Goal: Information Seeking & Learning: Learn about a topic

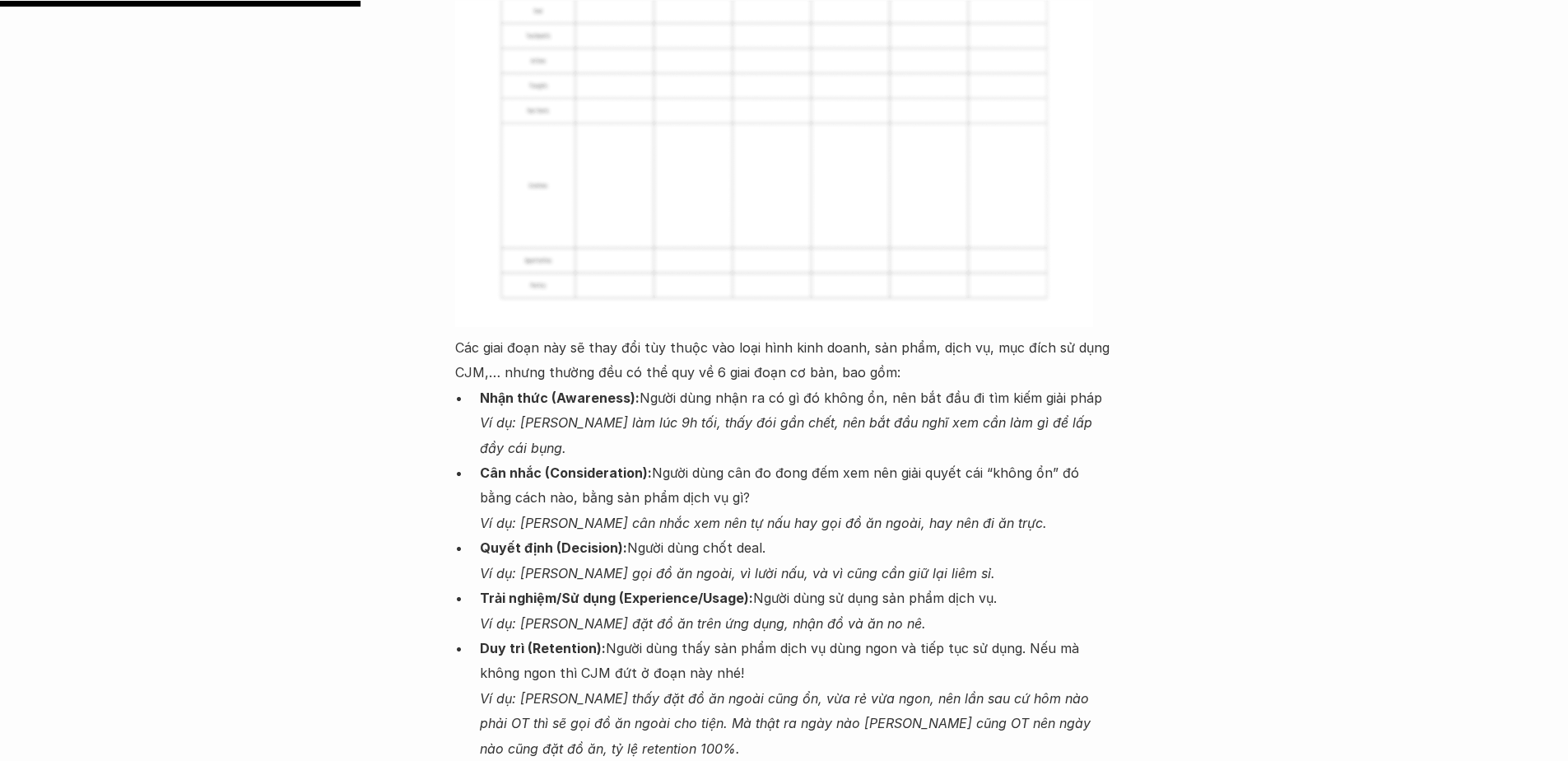
scroll to position [2881, 0]
drag, startPoint x: 460, startPoint y: 265, endPoint x: 480, endPoint y: 275, distance: 22.4
click at [480, 332] on p "Các giai đoạn này sẽ thay đổi tùy thuộc vào loại hình kinh doanh, sản phẩm, dịc…" at bounding box center [784, 357] width 659 height 51
drag, startPoint x: 480, startPoint y: 275, endPoint x: 469, endPoint y: 346, distance: 71.8
click at [469, 381] on ul "Nhận thức (Awareness): Người dùng nhận ra có gì đó không ổn, nên bắt đầu đi tìm…" at bounding box center [784, 606] width 659 height 451
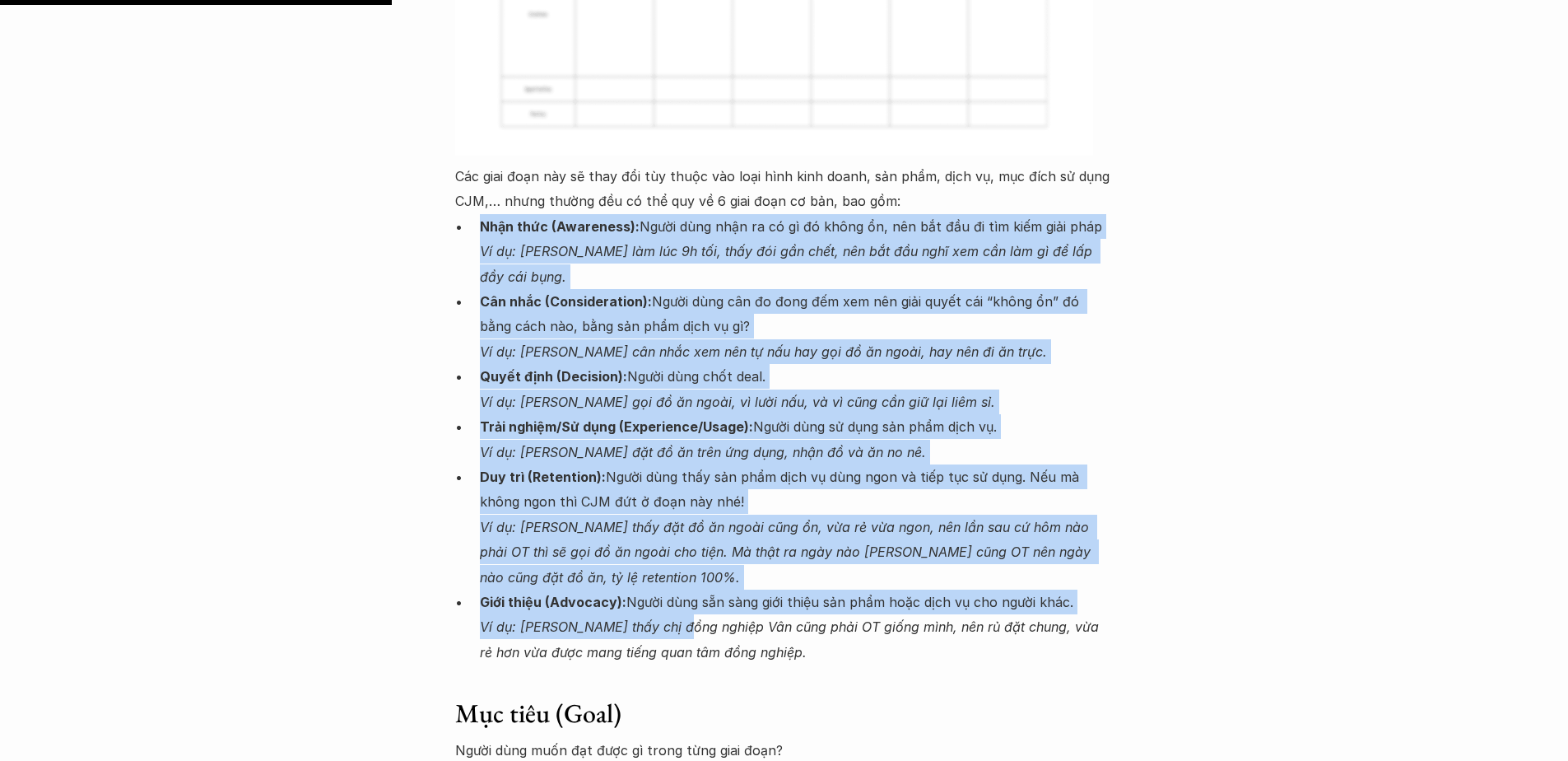
scroll to position [3128, 0]
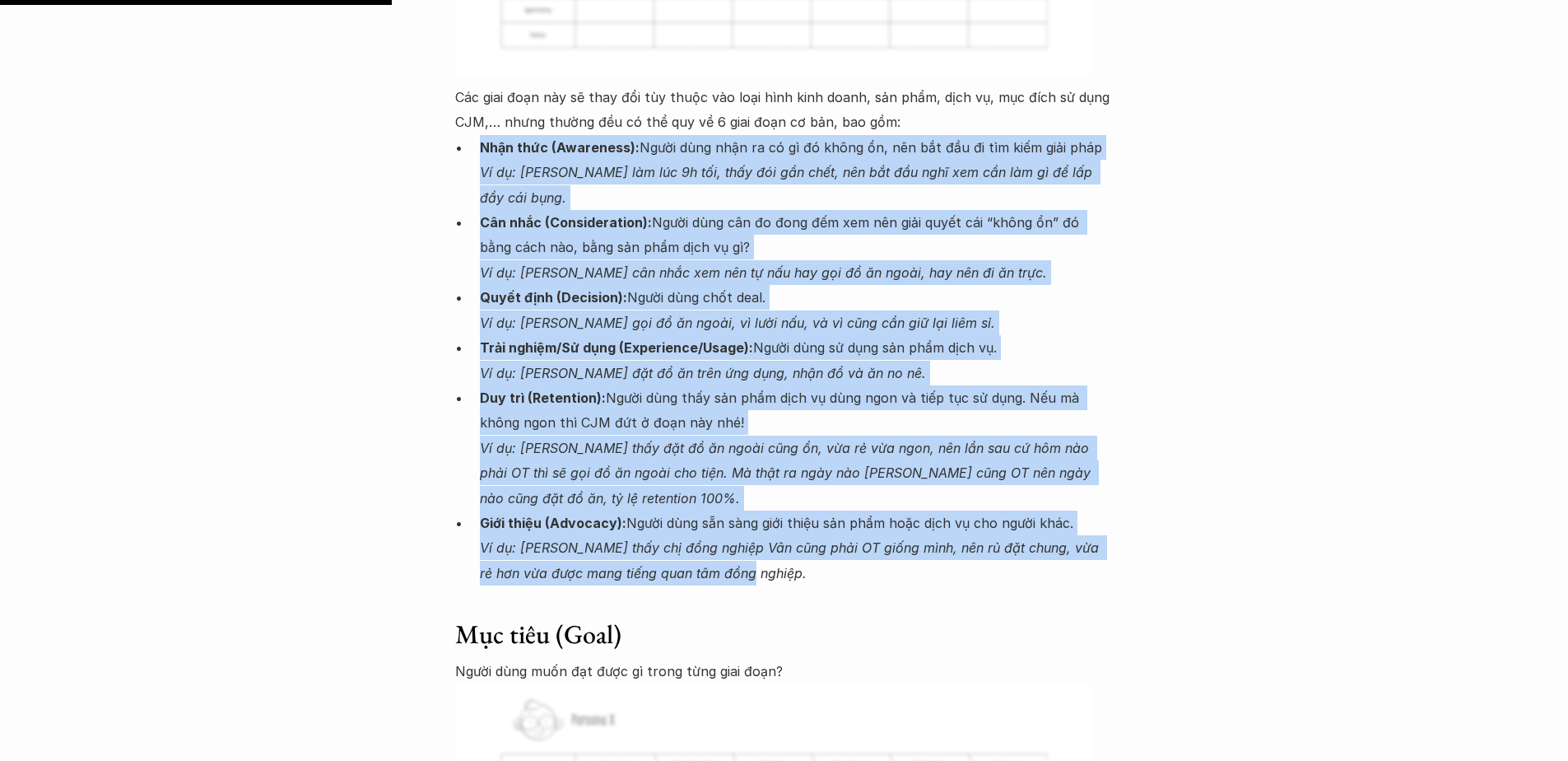
drag, startPoint x: 482, startPoint y: 316, endPoint x: 749, endPoint y: 499, distance: 323.7
click at [749, 499] on ul "Nhận thức (Awareness): Người dùng nhận ra có gì đó không ổn, nên bắt đầu đi tìm…" at bounding box center [784, 360] width 659 height 451
copy ul "Lore ipsu (Dolorsita): Conse adip elit se do ei te incid ut, lab etd mag al eni…"
click at [587, 365] on em "Ví dụ: [PERSON_NAME] đặt đồ ăn trên ứng dụng, nhận đồ và ăn no nê." at bounding box center [703, 373] width 446 height 17
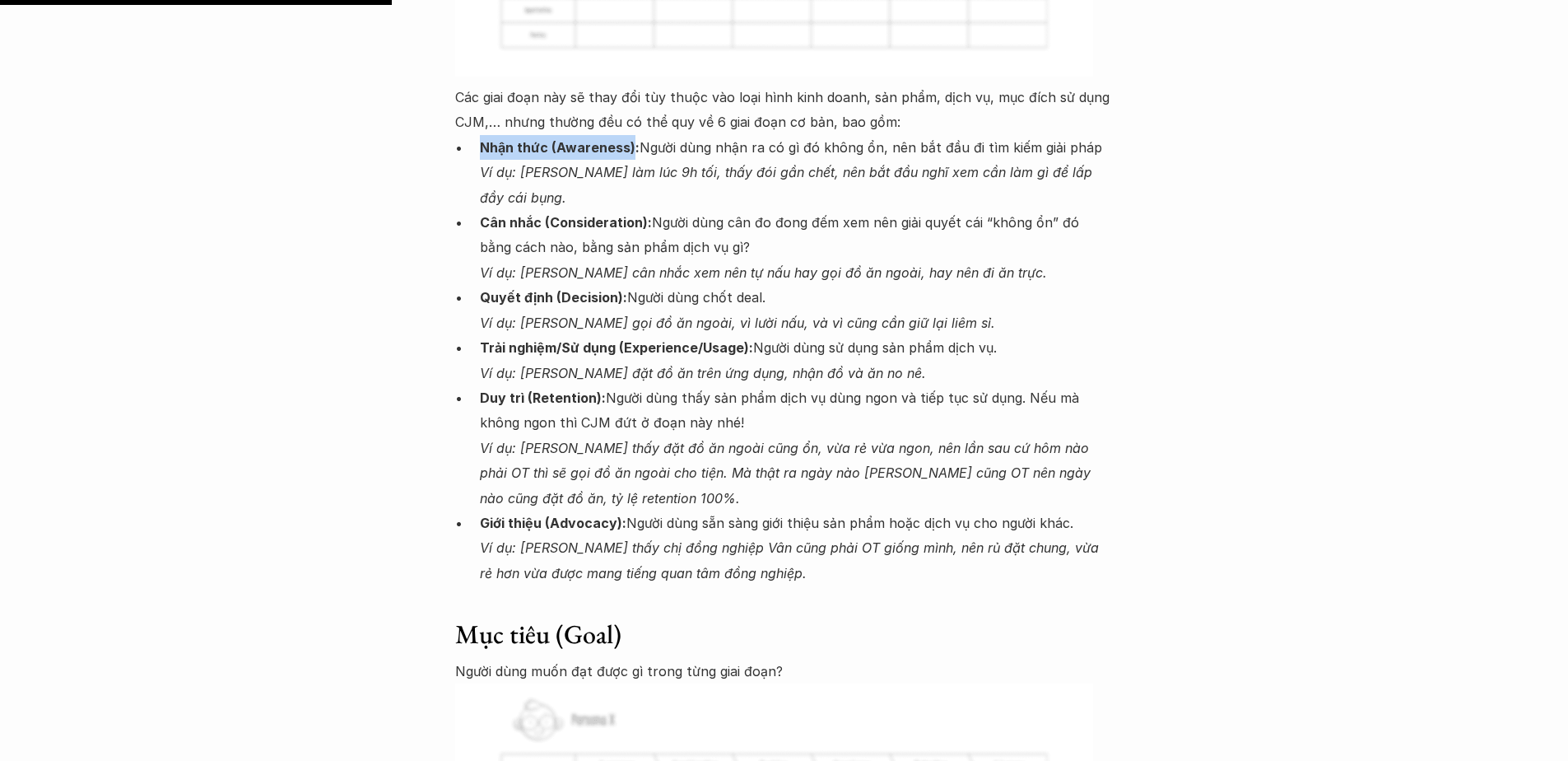
drag, startPoint x: 478, startPoint y: 74, endPoint x: 633, endPoint y: 72, distance: 155.0
click at [633, 135] on ul "Nhận thức (Awareness): Người dùng nhận ra có gì đó không ổn, nên bắt đầu đi tìm…" at bounding box center [784, 360] width 659 height 451
copy strong "Nhận thức (Awareness)"
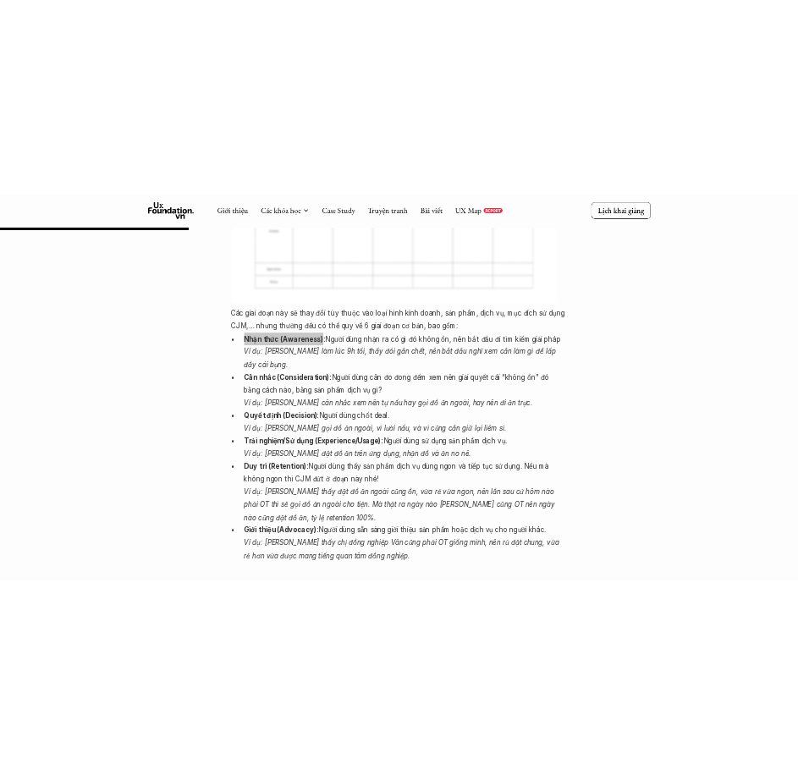
scroll to position [3045, 0]
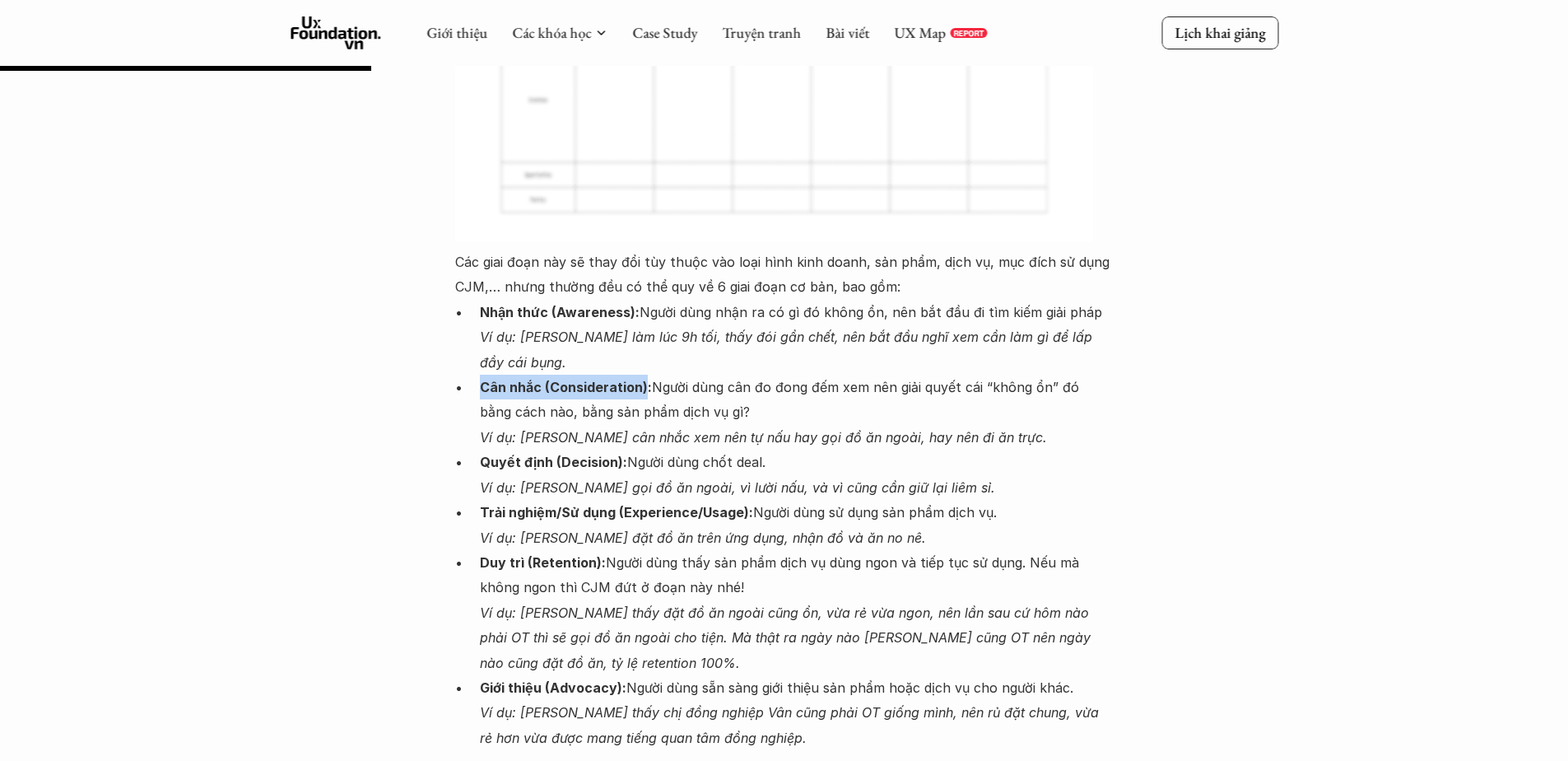
drag, startPoint x: 482, startPoint y: 309, endPoint x: 644, endPoint y: 309, distance: 162.0
click at [644, 379] on strong "Cân nhắc (Consideration):" at bounding box center [565, 386] width 172 height 17
copy strong "Cân nhắc (Consideration)"
drag, startPoint x: 476, startPoint y: 381, endPoint x: 623, endPoint y: 393, distance: 147.5
click at [623, 393] on ul "Nhận thức (Awareness): Người dùng nhận ra có gì đó không ổn, nên bắt đầu đi tìm…" at bounding box center [784, 525] width 659 height 451
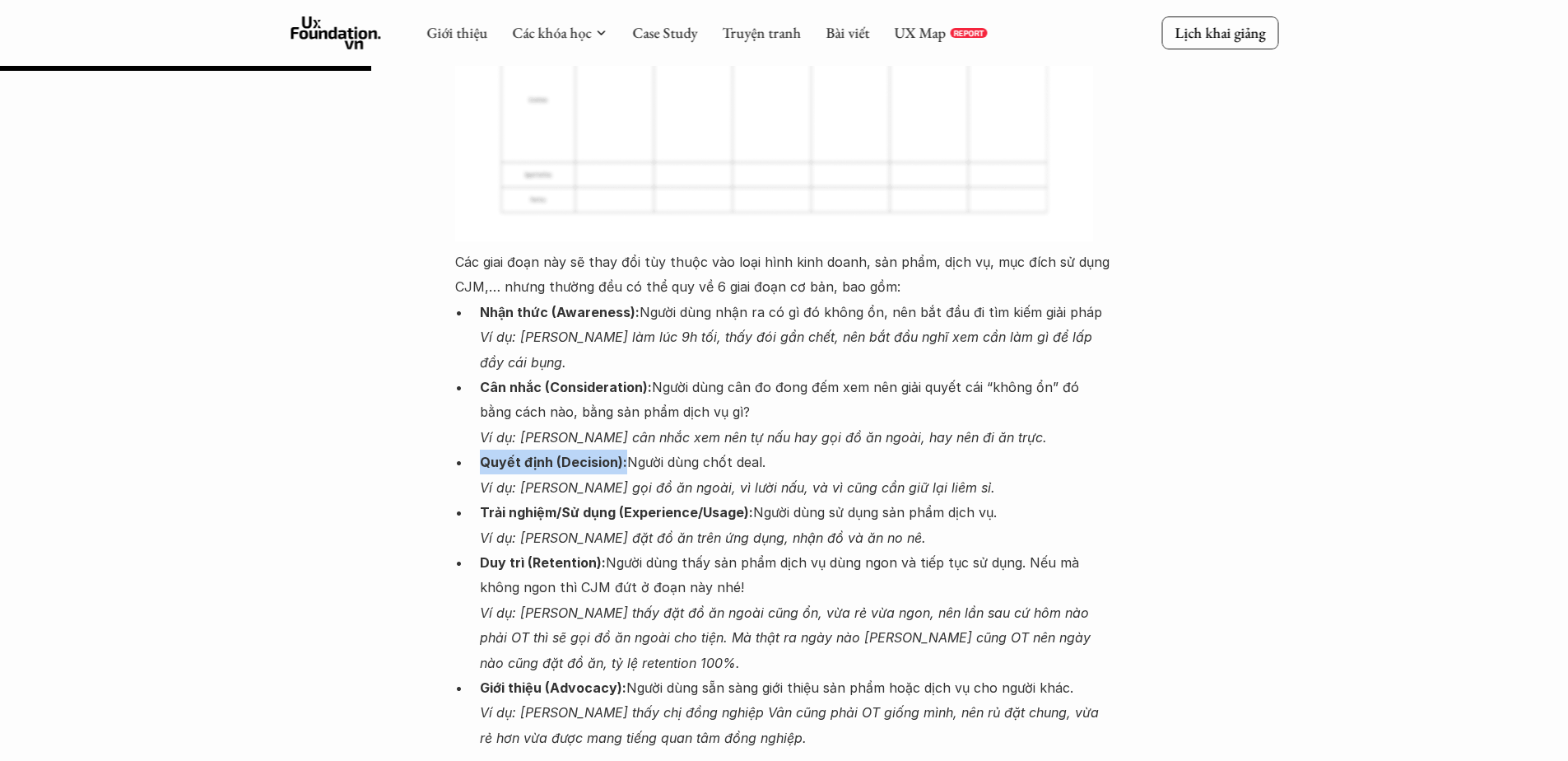
drag, startPoint x: 623, startPoint y: 393, endPoint x: 565, endPoint y: 399, distance: 58.3
click at [565, 450] on p "Quyết định (Decision): Người dùng chốt deal. Ví dụ: [PERSON_NAME] gọi đồ ăn ngo…" at bounding box center [796, 475] width 634 height 51
drag, startPoint x: 478, startPoint y: 387, endPoint x: 620, endPoint y: 385, distance: 142.0
click at [620, 385] on ul "Nhận thức (Awareness): Người dùng nhận ra có gì đó không ổn, nên bắt đầu đi tìm…" at bounding box center [784, 525] width 659 height 451
copy strong "Quyết định (Decision)"
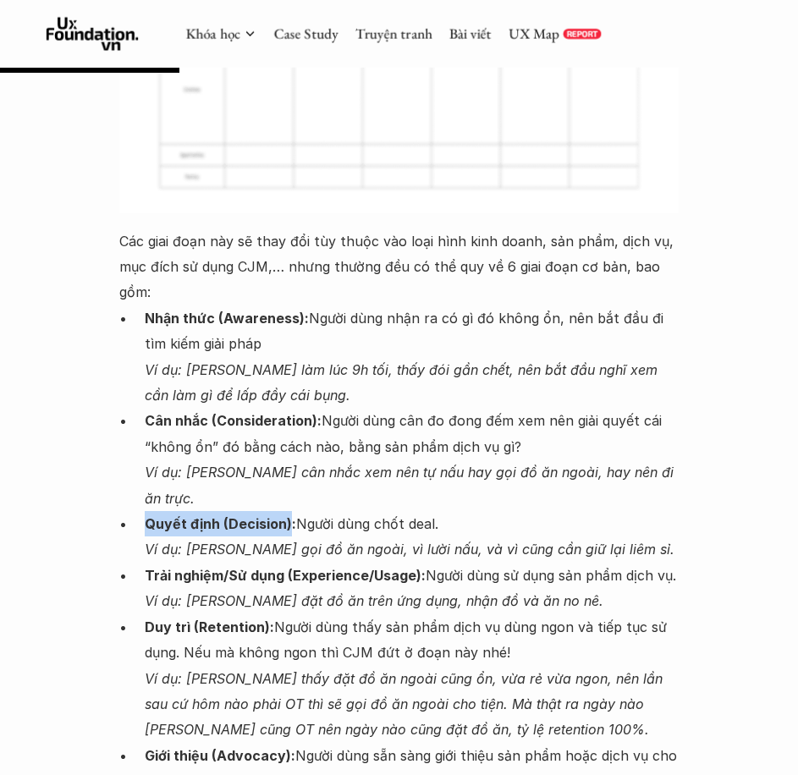
copy strong "Quyết định (Decision)"
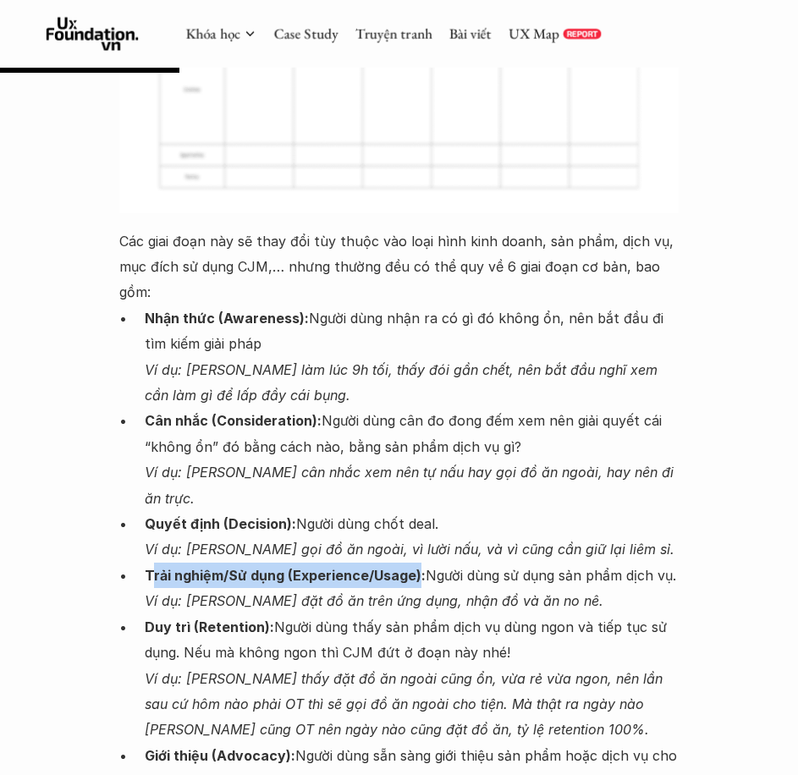
drag, startPoint x: 151, startPoint y: 577, endPoint x: 418, endPoint y: 574, distance: 266.5
click at [418, 574] on strong "Trải nghiệm/Sử dụng (Experience/Usage):" at bounding box center [285, 575] width 281 height 17
copy strong "rải nghiệm/Sử dụng (Experience/Usage)"
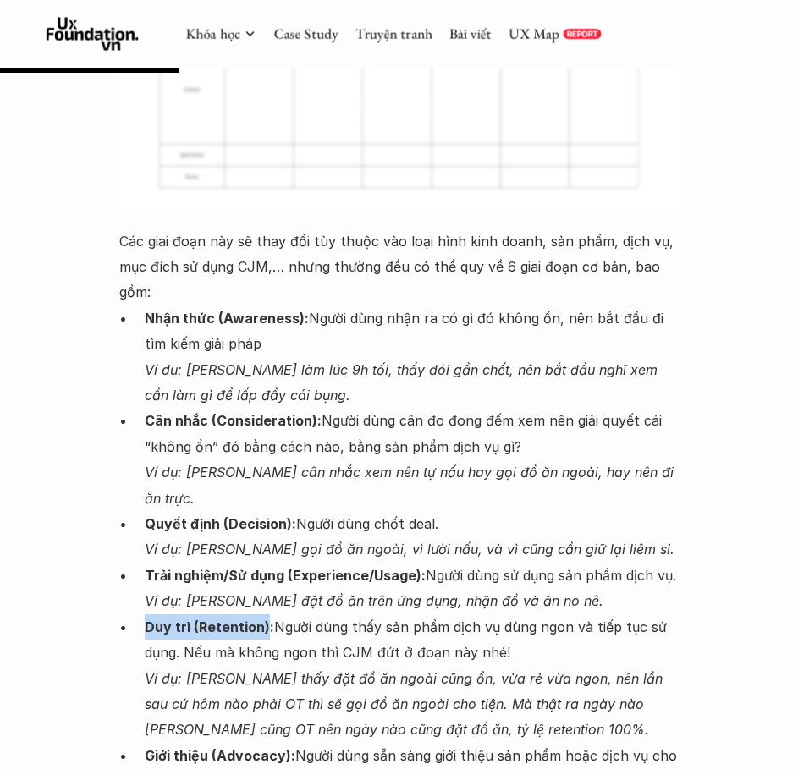
drag, startPoint x: 143, startPoint y: 621, endPoint x: 264, endPoint y: 618, distance: 121.0
click at [264, 618] on ul "Nhận thức (Awareness): Người dùng nhận ra có gì đó không ổn, nên bắt đầu đi tìm…" at bounding box center [398, 575] width 558 height 541
copy strong "Duy trì (Retention)"
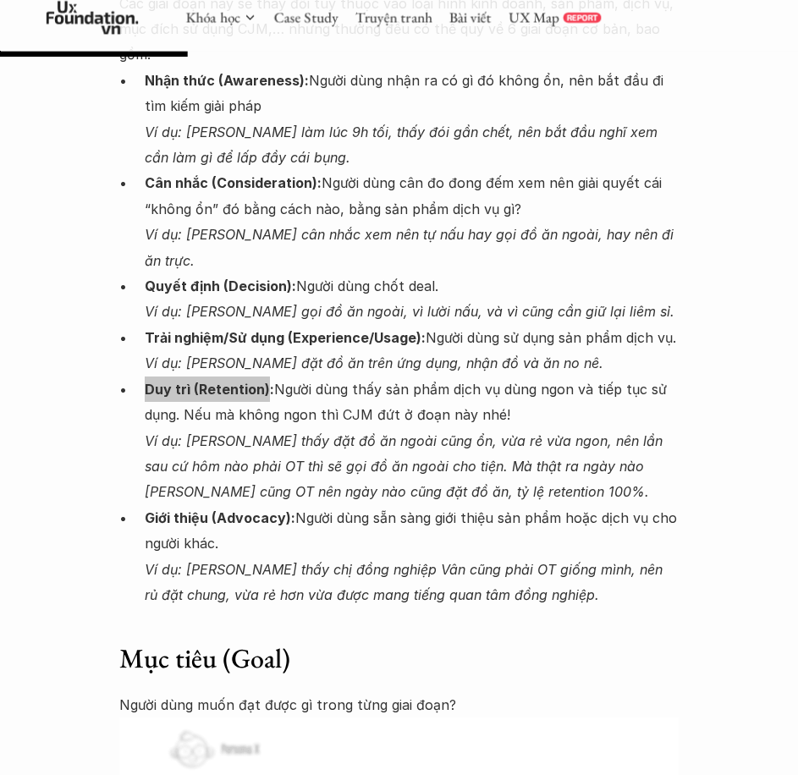
scroll to position [3299, 0]
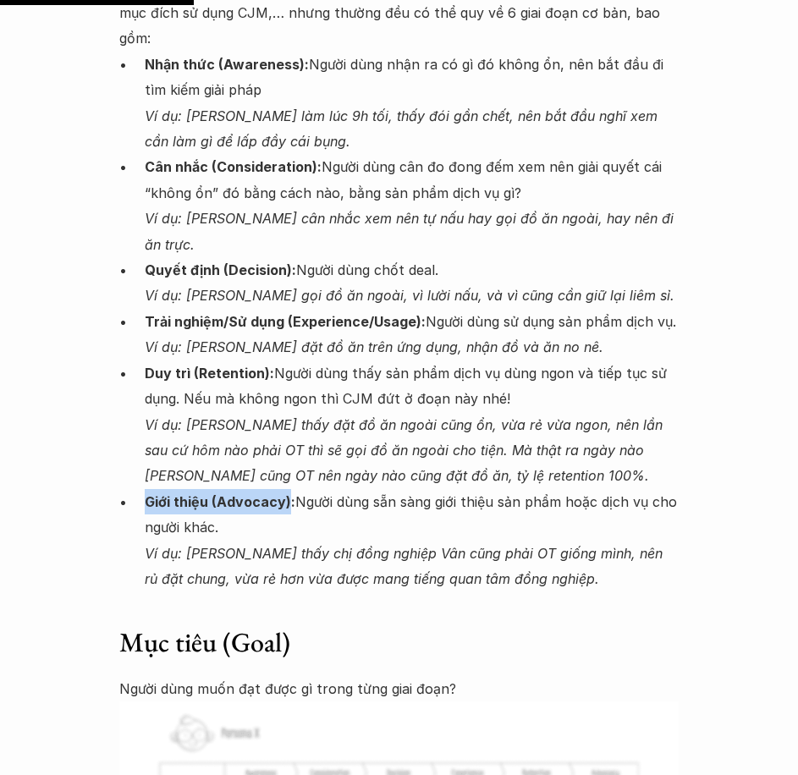
drag, startPoint x: 148, startPoint y: 499, endPoint x: 286, endPoint y: 497, distance: 137.9
click at [286, 497] on strong "Giới thiệu (Advocacy):" at bounding box center [220, 501] width 151 height 17
copy strong "Giới thiệu (Advocacy)"
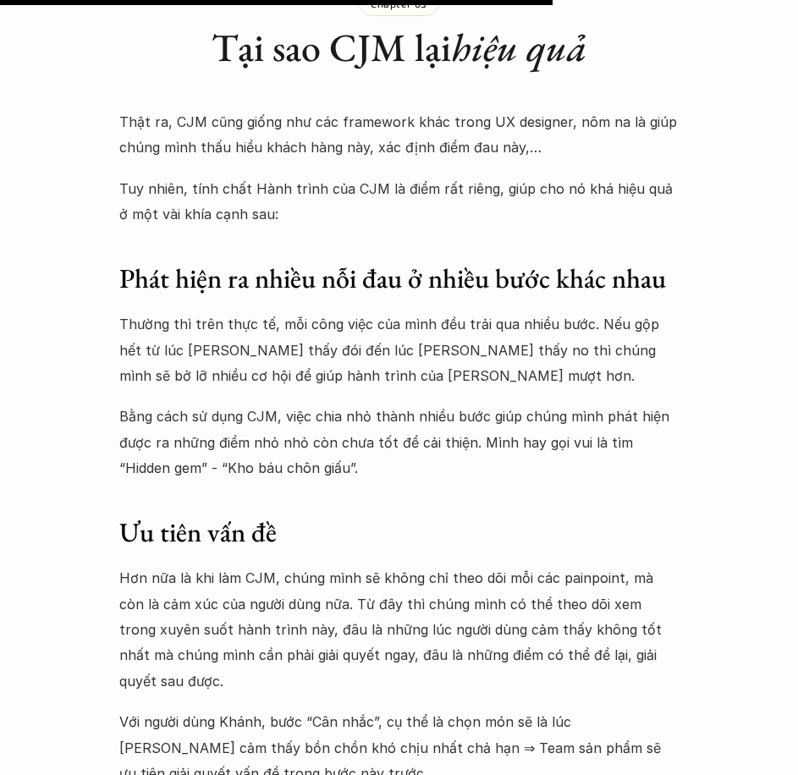
scroll to position [9812, 0]
